Goal: Transaction & Acquisition: Purchase product/service

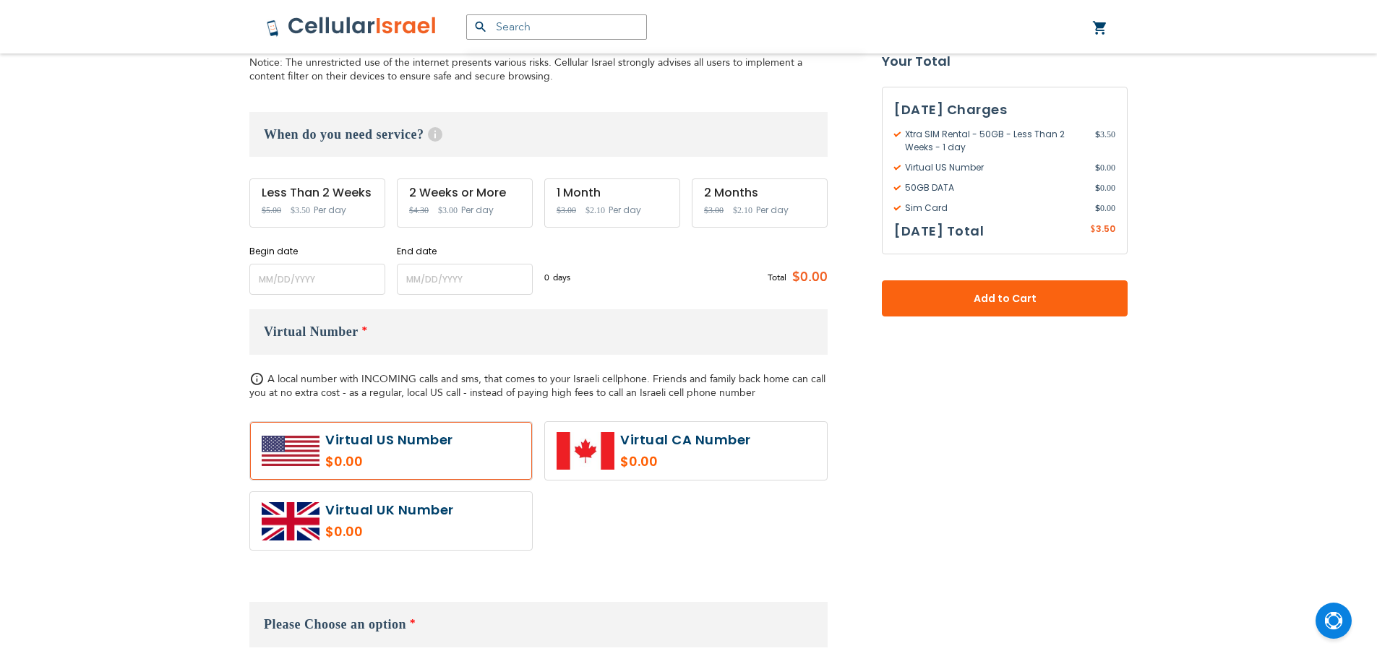
scroll to position [506, 0]
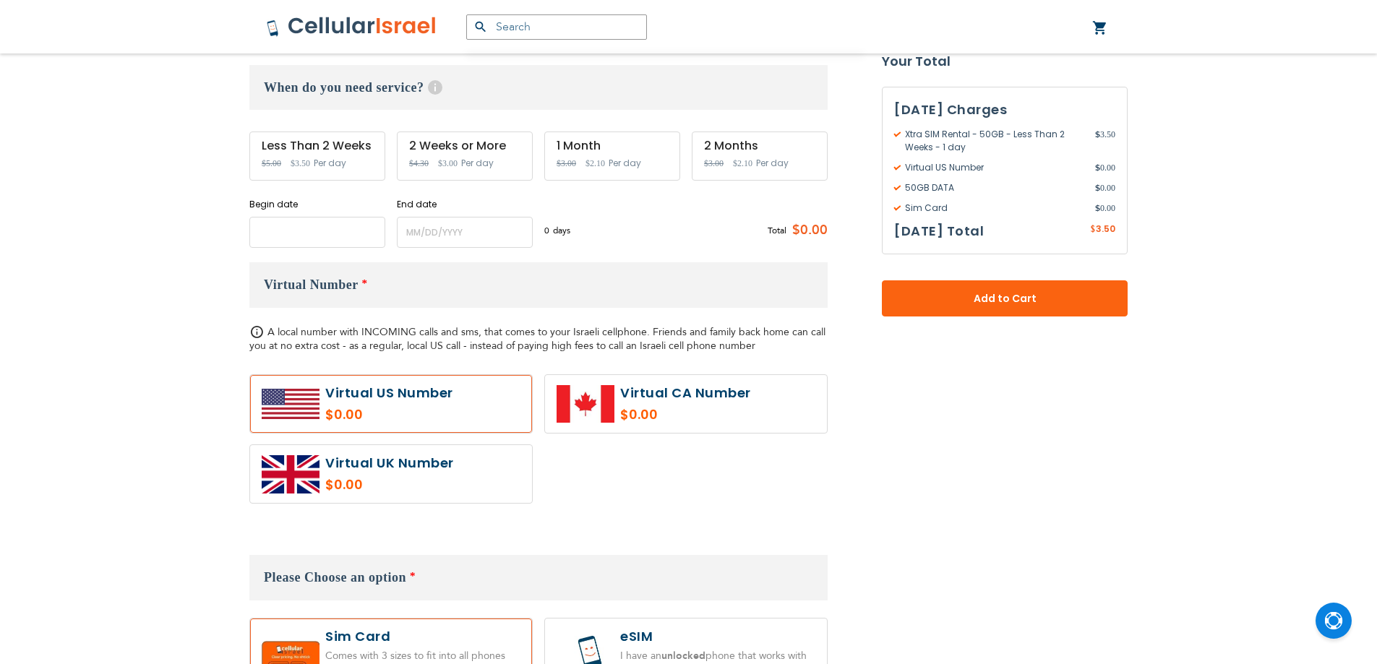
click at [291, 229] on input "name" at bounding box center [317, 232] width 136 height 31
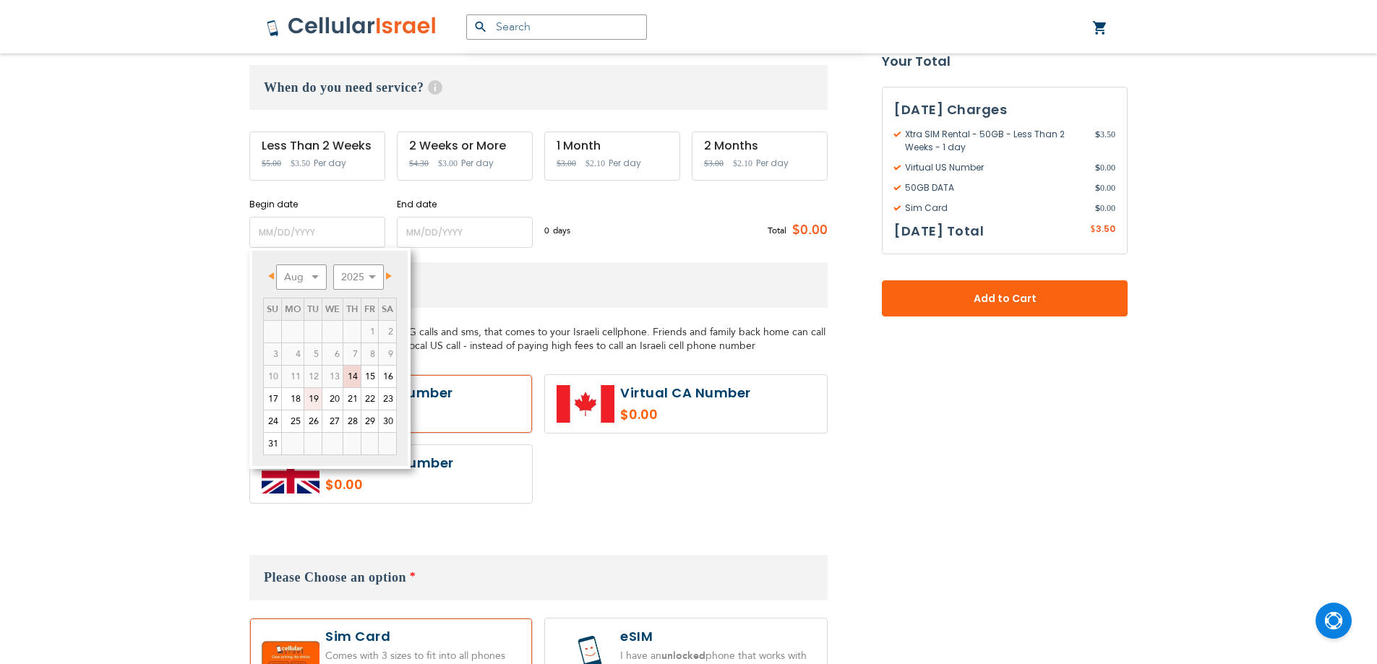
click at [314, 403] on link "19" at bounding box center [312, 399] width 17 height 22
type input "[DATE]"
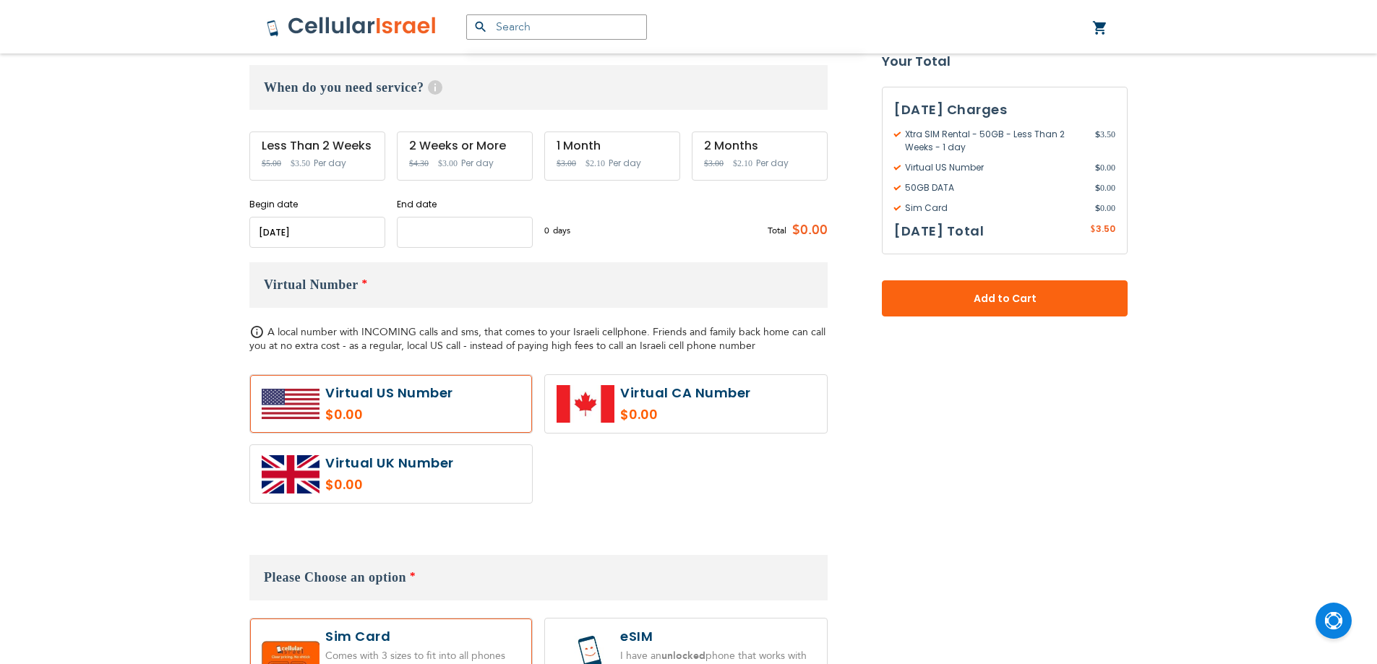
click at [406, 226] on input "name" at bounding box center [465, 232] width 136 height 31
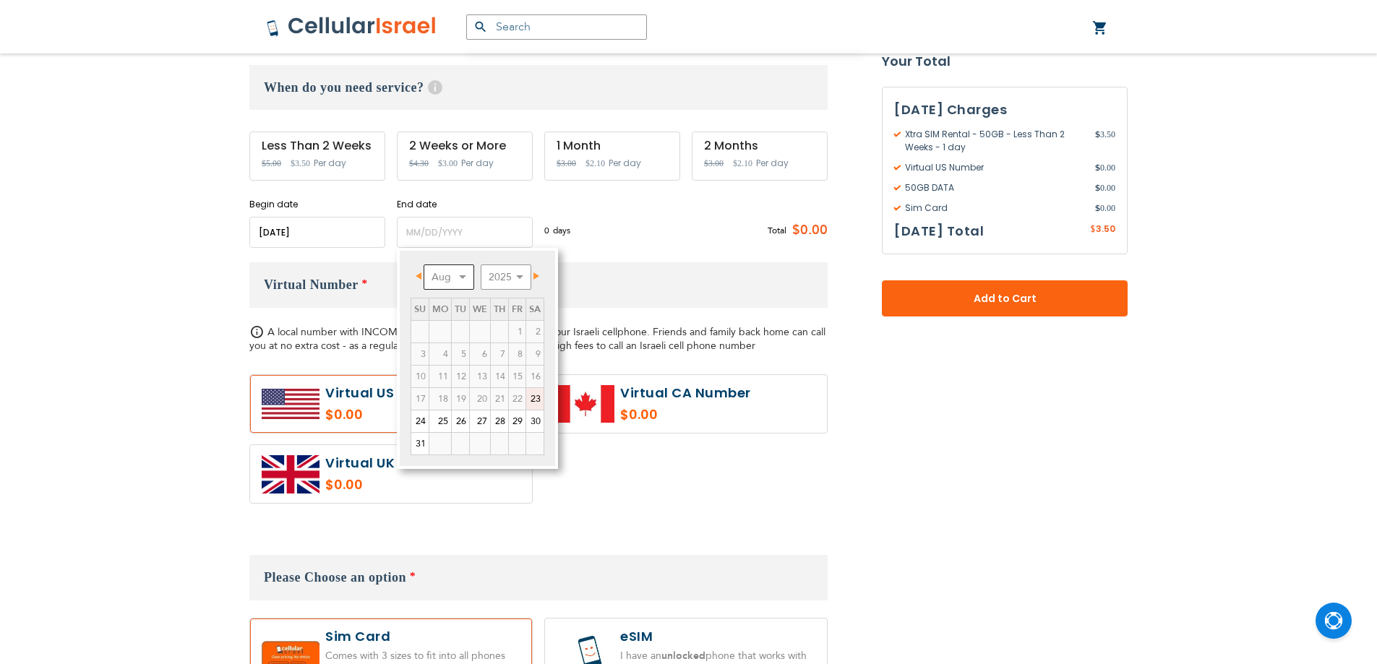
click at [448, 270] on select "Aug Sep Oct Nov Dec" at bounding box center [449, 277] width 51 height 25
click at [532, 398] on link "27" at bounding box center [534, 399] width 17 height 22
type input "[DATE]"
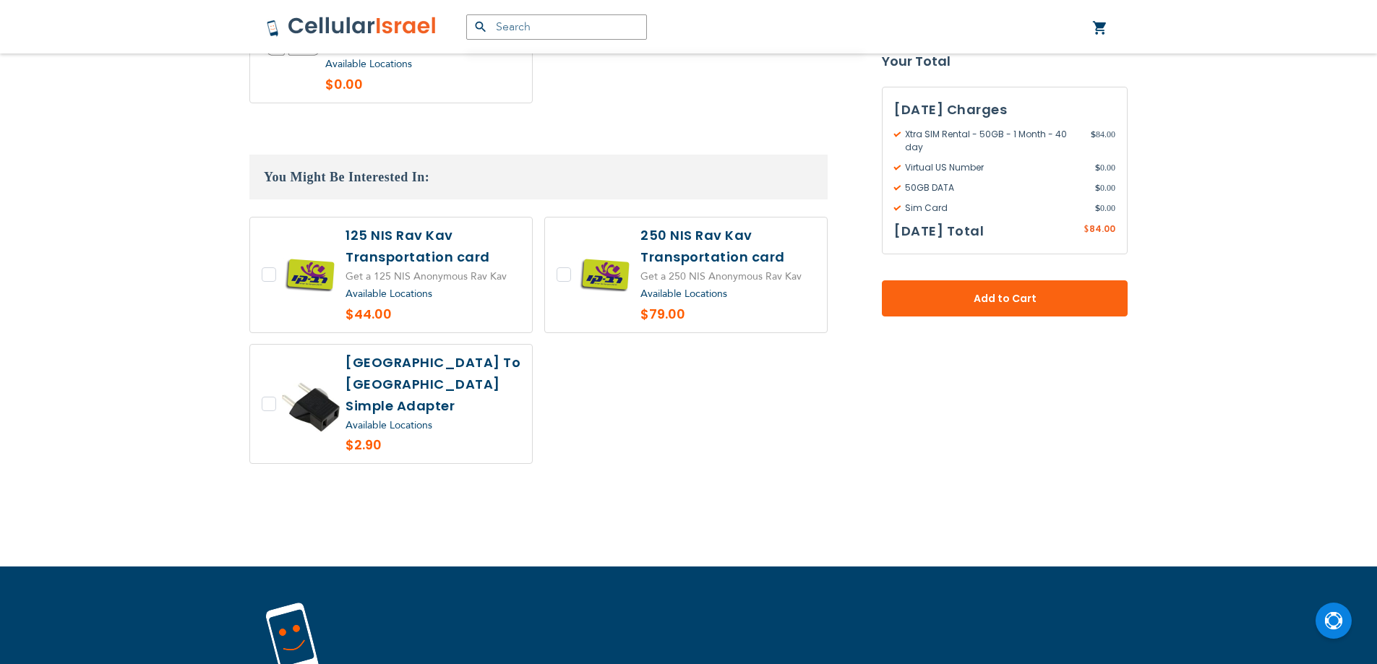
scroll to position [1371, 0]
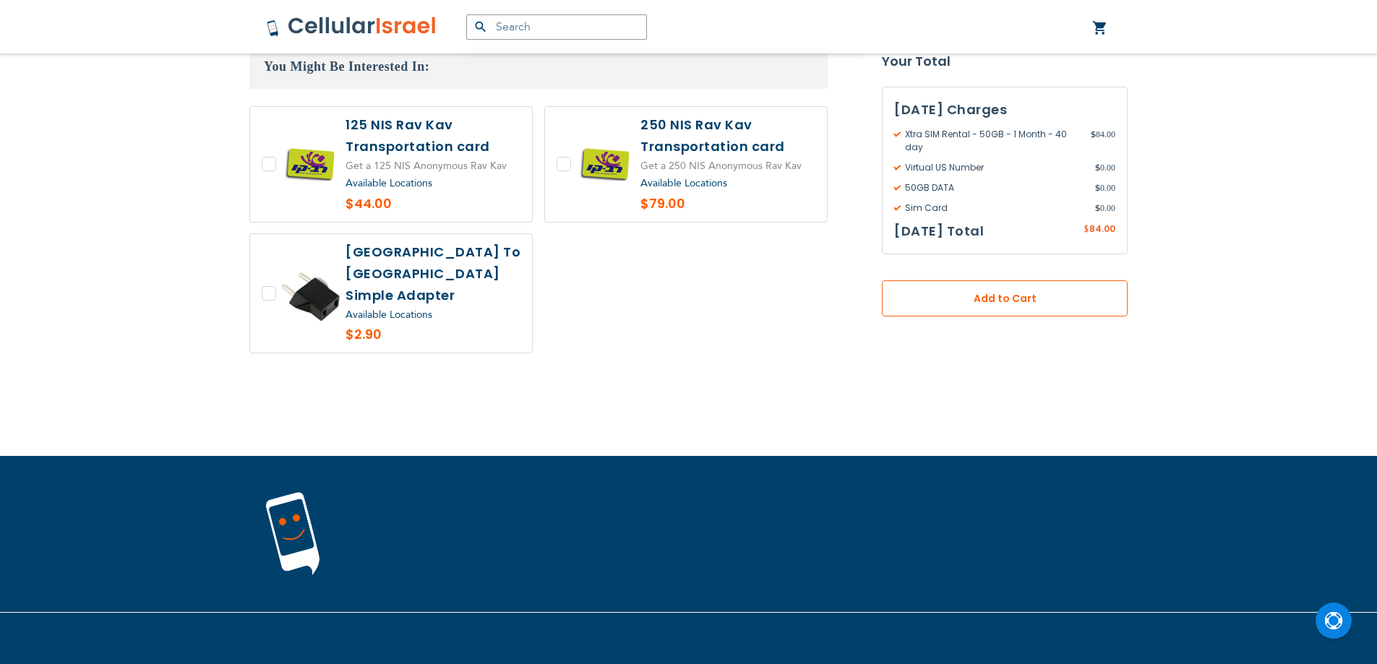
click at [1022, 302] on span "Add to Cart" at bounding box center [1005, 298] width 150 height 15
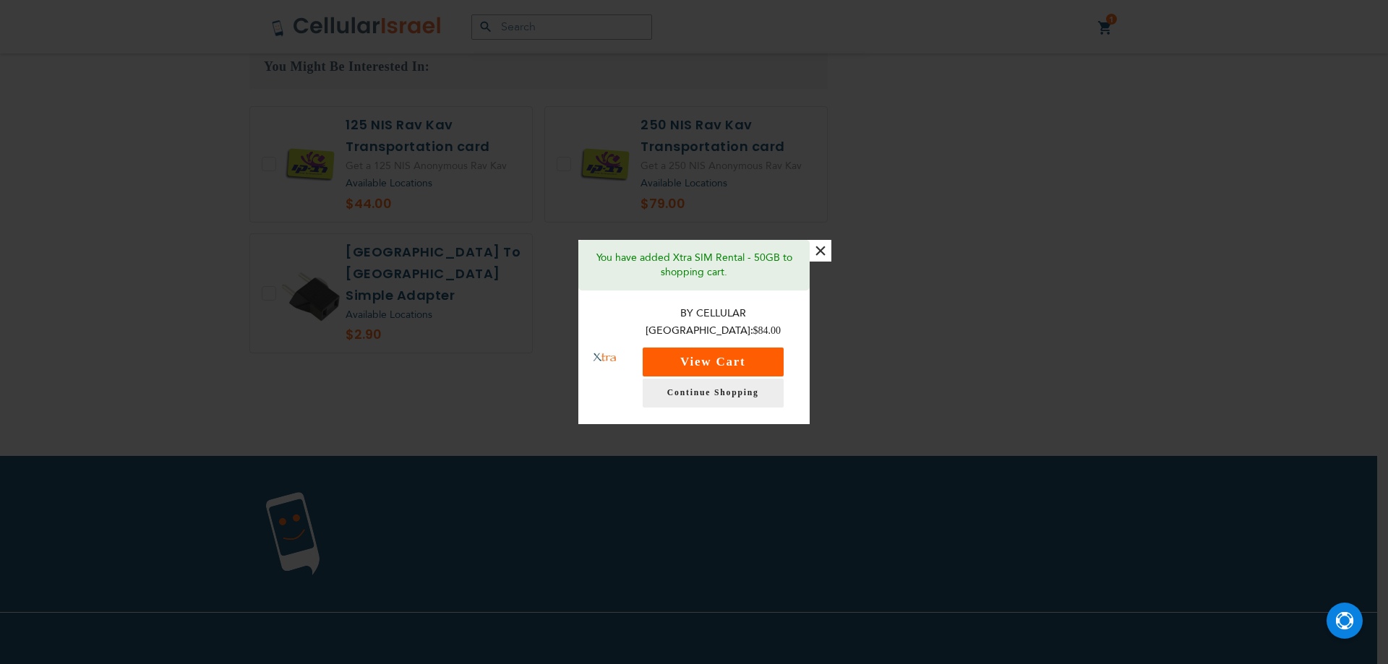
click at [741, 349] on button "View Cart" at bounding box center [713, 362] width 141 height 29
